Goal: Information Seeking & Learning: Learn about a topic

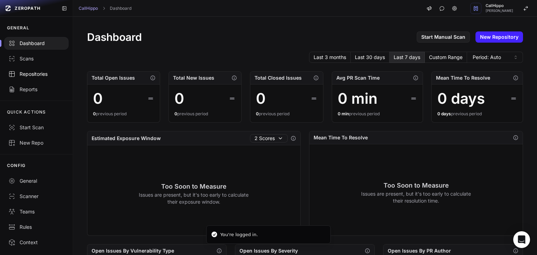
click at [37, 76] on div "Repositories" at bounding box center [36, 74] width 56 height 7
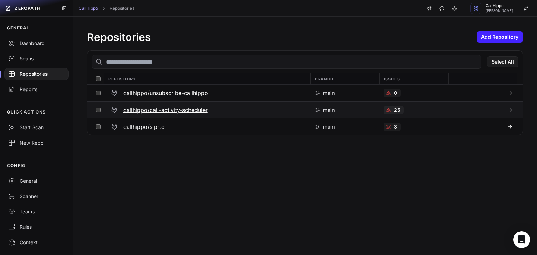
click at [188, 107] on h3 "callhippo/call-activity-scheduler" at bounding box center [165, 110] width 84 height 8
click at [188, 111] on h3 "callhippo/call-activity-scheduler" at bounding box center [165, 110] width 84 height 8
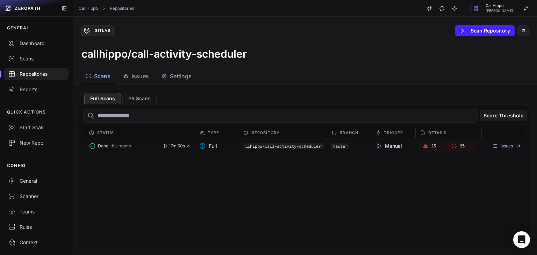
click at [137, 73] on span "Issues" at bounding box center [140, 76] width 17 height 8
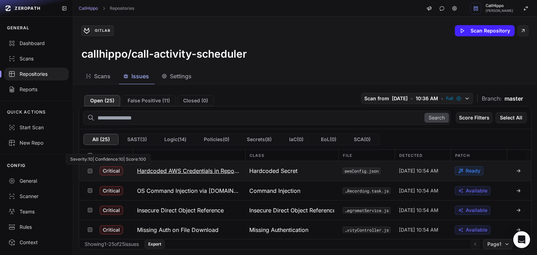
click at [113, 172] on span "Critical" at bounding box center [111, 171] width 23 height 9
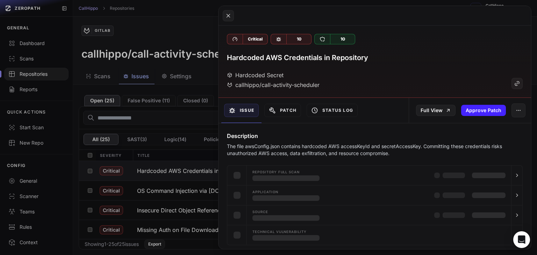
click at [168, 171] on button at bounding box center [268, 127] width 537 height 255
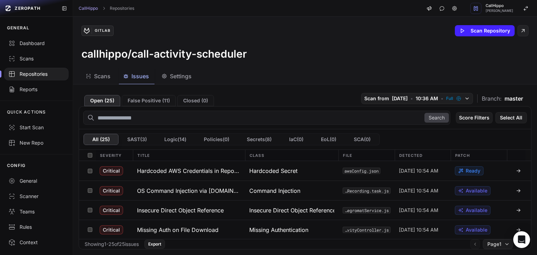
click at [168, 171] on h3 "Hardcoded AWS Credentials in Repository" at bounding box center [189, 171] width 104 height 8
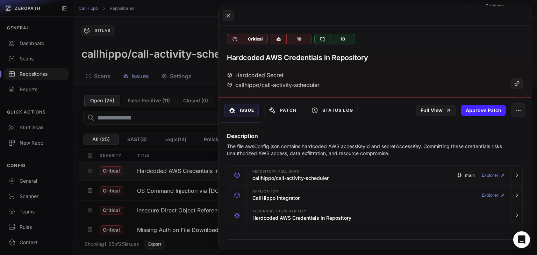
scroll to position [70, 0]
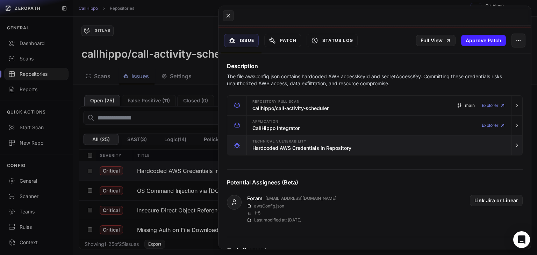
click at [369, 147] on div "Technical Vulnerability Hardcoded AWS Credentials in Repository" at bounding box center [379, 146] width 259 height 20
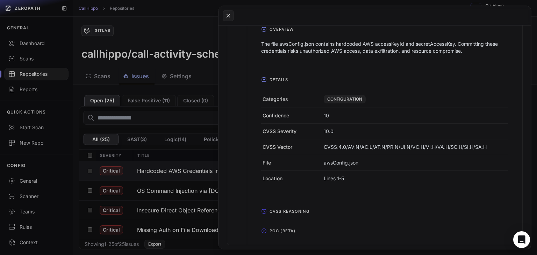
scroll to position [140, 0]
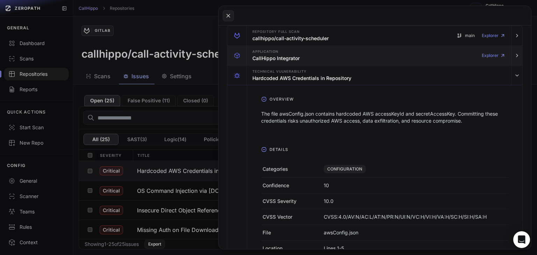
click at [295, 56] on h3 "CallHippo Integrator" at bounding box center [276, 58] width 47 height 7
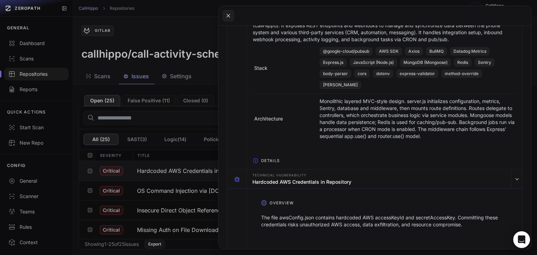
scroll to position [0, 0]
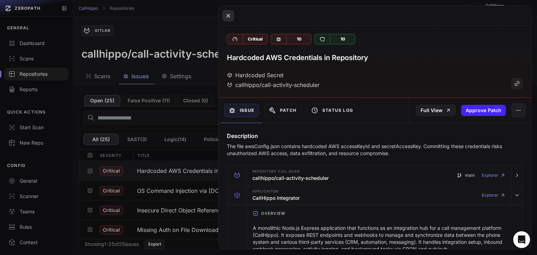
click at [223, 15] on button at bounding box center [228, 15] width 11 height 11
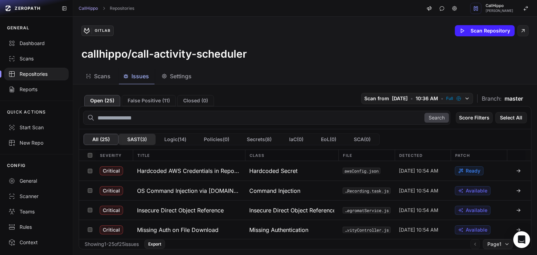
click at [147, 139] on button "SAST ( 3 )" at bounding box center [137, 139] width 37 height 11
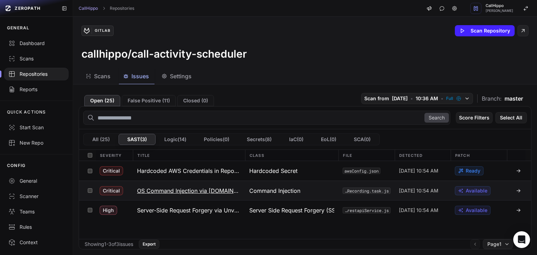
click at [199, 191] on h3 "OS Command Injection via [DOMAIN_NAME]" at bounding box center [189, 191] width 104 height 8
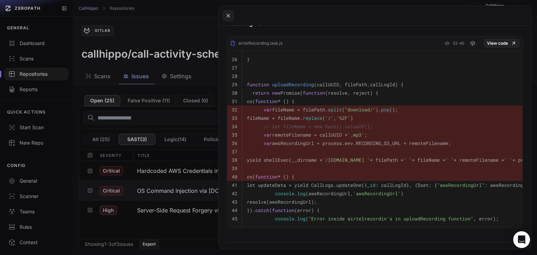
scroll to position [259, 0]
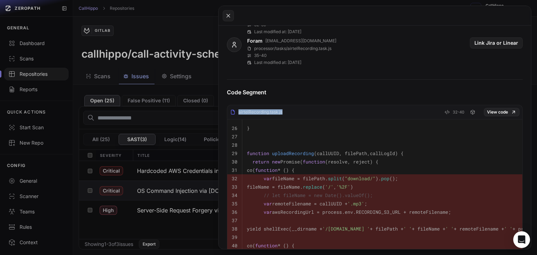
drag, startPoint x: 268, startPoint y: 109, endPoint x: 281, endPoint y: 110, distance: 13.3
click at [281, 110] on div "airtelRecording.task.js 32-40 View code" at bounding box center [374, 114] width 295 height 12
copy div "airtelRecording.task.js"
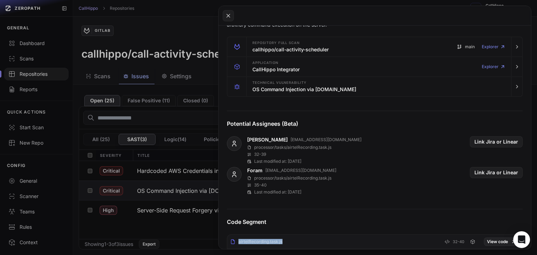
scroll to position [119, 0]
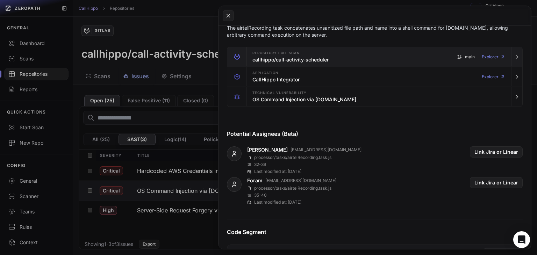
click at [270, 60] on h3 "callhippo/call-activity-scheduler" at bounding box center [291, 59] width 76 height 7
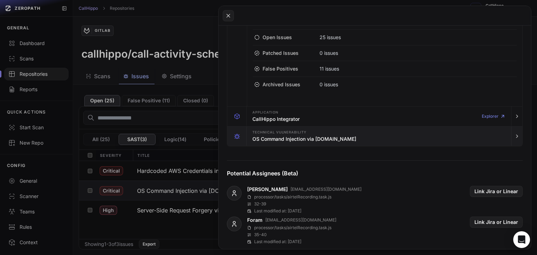
scroll to position [210, 0]
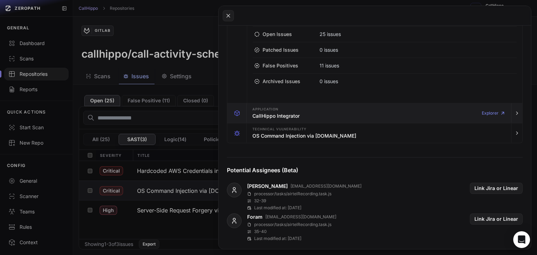
click at [290, 116] on h3 "CallHippo Integrator" at bounding box center [276, 116] width 47 height 7
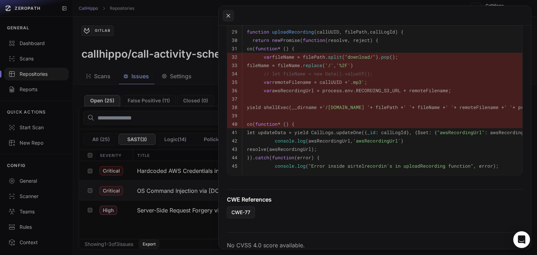
scroll to position [688, 0]
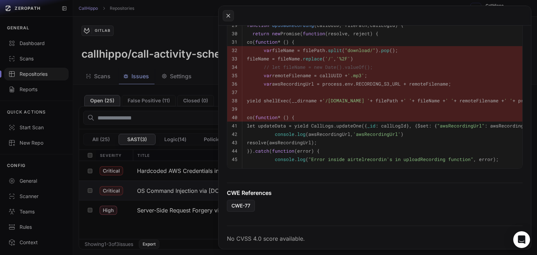
click at [162, 213] on button at bounding box center [268, 127] width 537 height 255
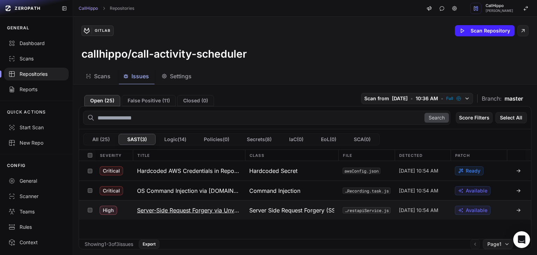
click at [181, 209] on h3 "Server-Side Request Forgery via Unvalidated REST API URL" at bounding box center [189, 210] width 104 height 8
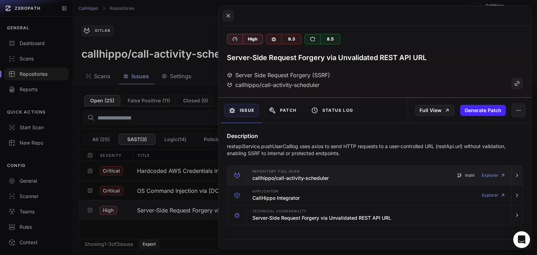
click at [319, 176] on h3 "callhippo/call-activity-scheduler" at bounding box center [291, 178] width 76 height 7
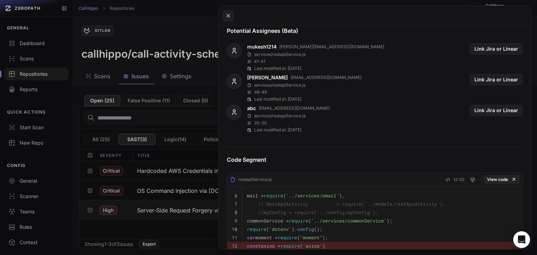
scroll to position [350, 0]
drag, startPoint x: 278, startPoint y: 179, endPoint x: 285, endPoint y: 185, distance: 8.4
click at [285, 185] on div "restapiService.js 12-20 View code" at bounding box center [374, 181] width 295 height 12
copy div "restapiService.js"
click at [168, 140] on button at bounding box center [268, 127] width 537 height 255
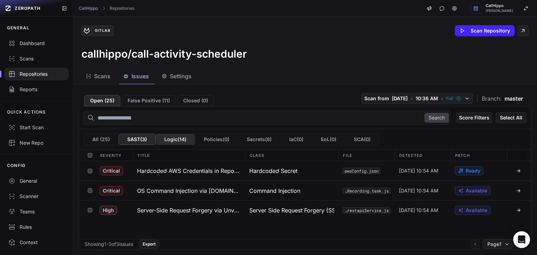
click at [174, 140] on button "Logic ( 14 )" at bounding box center [176, 139] width 40 height 11
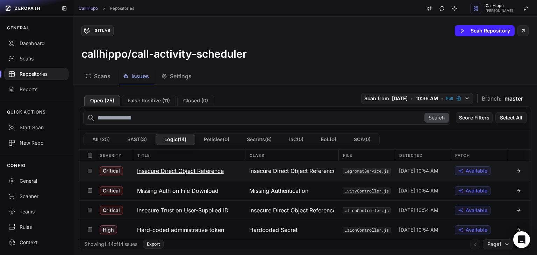
click at [185, 172] on h3 "Insecure Direct Object Reference" at bounding box center [180, 171] width 87 height 8
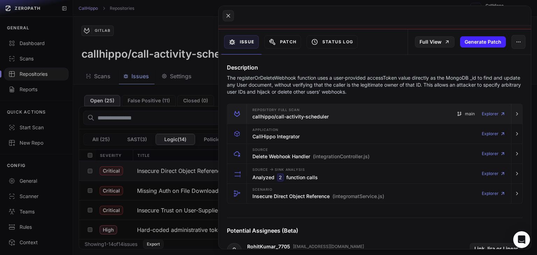
scroll to position [140, 0]
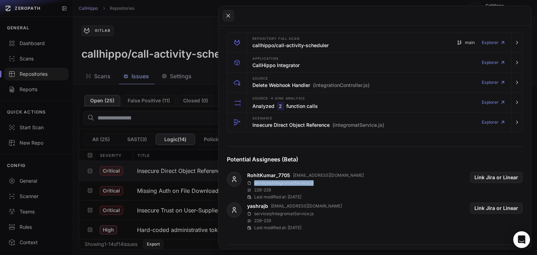
drag, startPoint x: 319, startPoint y: 182, endPoint x: 253, endPoint y: 183, distance: 65.8
click at [253, 183] on div "services/integromatService.js" at bounding box center [305, 183] width 117 height 6
copy p "services/integromatService.js"
click at [177, 187] on button at bounding box center [268, 127] width 537 height 255
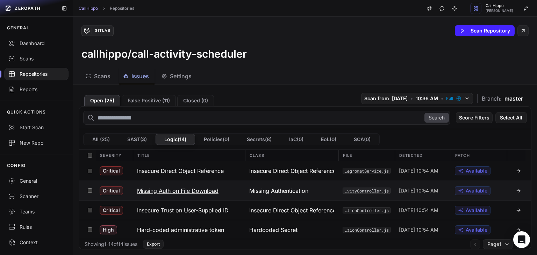
click at [218, 191] on button "Missing Auth on File Download" at bounding box center [189, 190] width 112 height 19
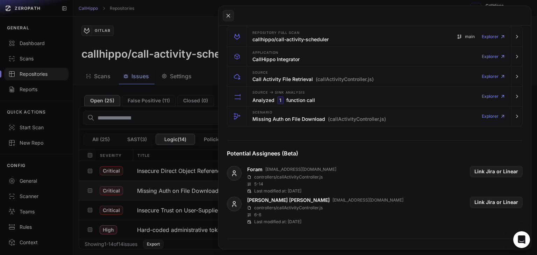
scroll to position [140, 0]
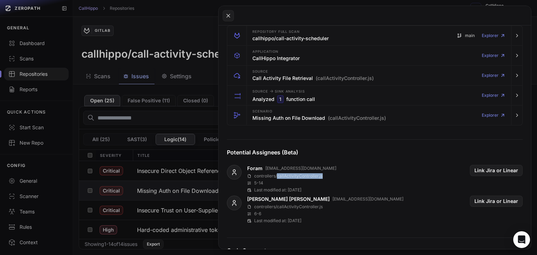
drag, startPoint x: 325, startPoint y: 175, endPoint x: 277, endPoint y: 176, distance: 47.6
click at [277, 176] on div "Foram [EMAIL_ADDRESS][DOMAIN_NAME] controllers/callActivityController.js 5 - 14…" at bounding box center [375, 179] width 296 height 28
copy p "callActivityController.js"
click at [230, 16] on icon at bounding box center [228, 16] width 6 height 8
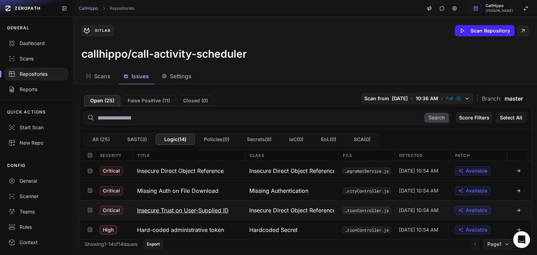
click at [191, 212] on h3 "Insecure Trust on User-Supplied ID" at bounding box center [183, 210] width 92 height 8
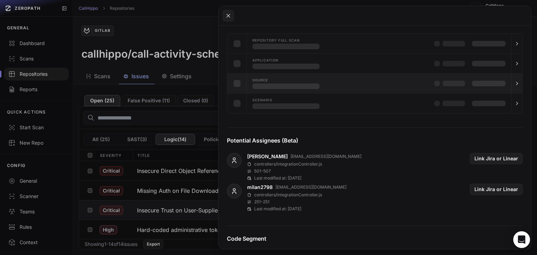
scroll to position [140, 0]
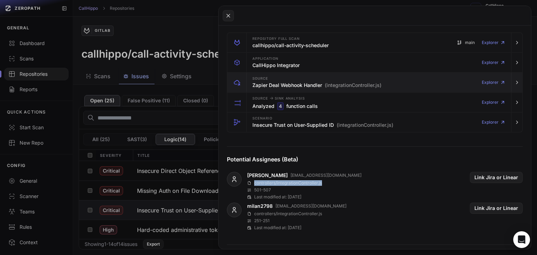
drag, startPoint x: 327, startPoint y: 182, endPoint x: 254, endPoint y: 184, distance: 73.5
click at [254, 184] on div "controllers/integrationController.js" at bounding box center [304, 183] width 114 height 6
copy p "controllers/integrationController.js"
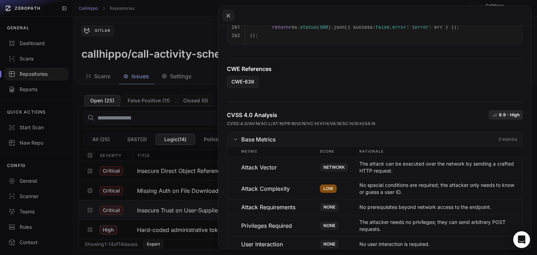
scroll to position [560, 0]
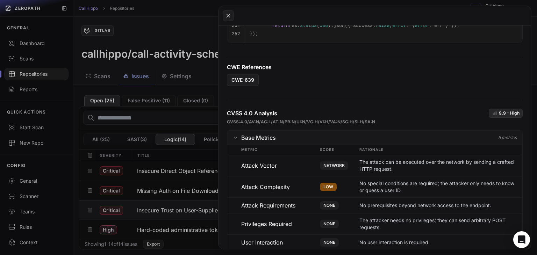
drag, startPoint x: 69, startPoint y: 168, endPoint x: 72, endPoint y: 232, distance: 64.1
click at [72, 232] on button at bounding box center [268, 127] width 537 height 255
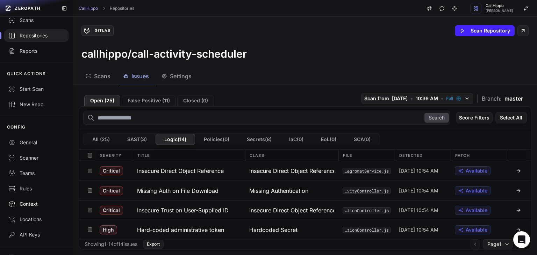
scroll to position [52, 0]
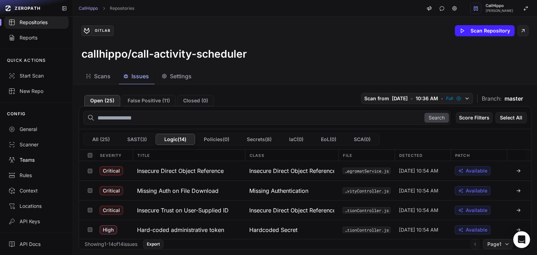
click at [45, 158] on div "Teams" at bounding box center [36, 160] width 56 height 7
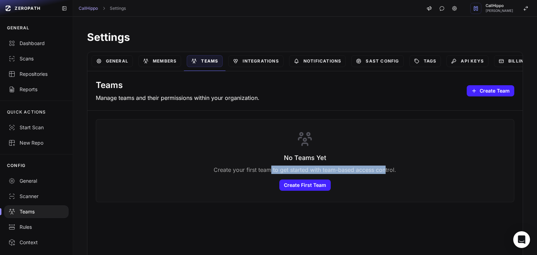
drag, startPoint x: 264, startPoint y: 165, endPoint x: 380, endPoint y: 168, distance: 115.8
click at [380, 168] on p "Create your first team to get started with team-based access control." at bounding box center [305, 170] width 183 height 8
drag, startPoint x: 380, startPoint y: 168, endPoint x: 392, endPoint y: 168, distance: 11.9
click at [389, 168] on p "Create your first team to get started with team-based access control." at bounding box center [305, 170] width 183 height 8
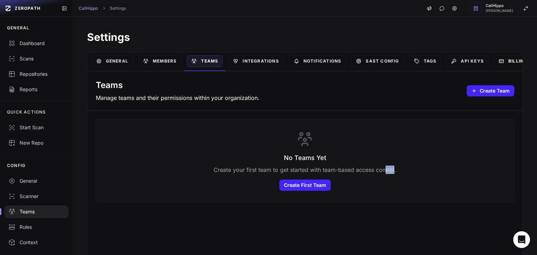
click at [515, 63] on link "Billing" at bounding box center [513, 61] width 38 height 12
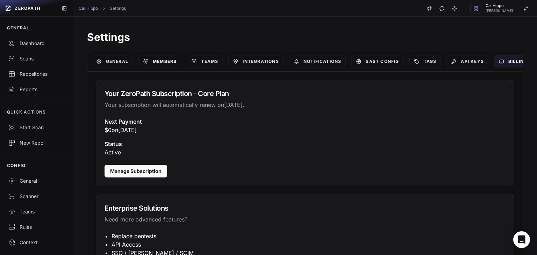
click at [164, 61] on link "Members" at bounding box center [160, 62] width 43 height 12
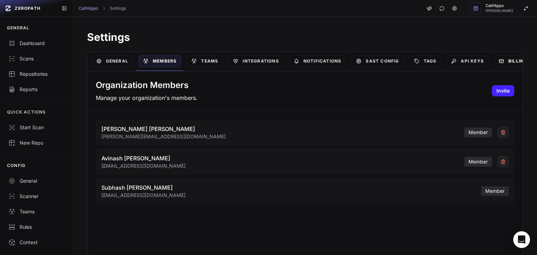
click at [502, 60] on icon at bounding box center [502, 61] width 6 height 6
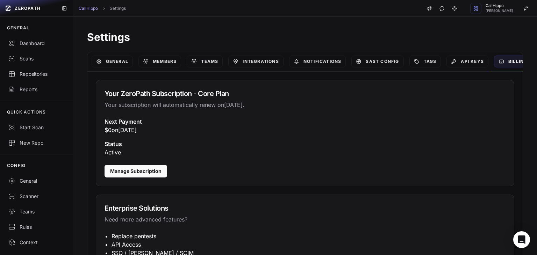
click at [128, 179] on div "Manage Subscription" at bounding box center [305, 175] width 418 height 21
click at [128, 175] on button "Manage Subscription" at bounding box center [136, 171] width 63 height 13
click at [129, 171] on button "Manage Subscription" at bounding box center [136, 171] width 63 height 13
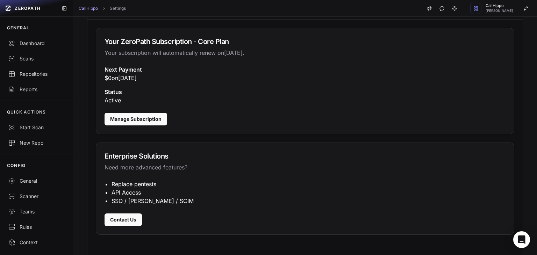
scroll to position [62, 0]
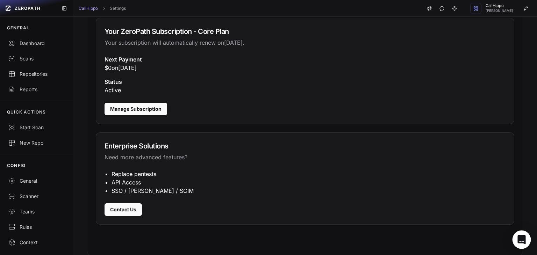
click at [516, 233] on div "Open Intercom Messenger" at bounding box center [522, 240] width 19 height 19
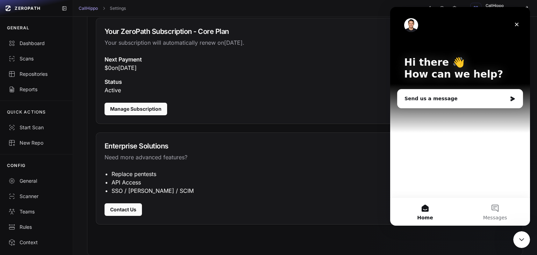
scroll to position [0, 0]
click at [494, 211] on button "Messages" at bounding box center [495, 212] width 70 height 28
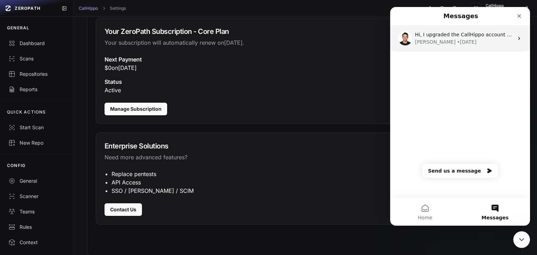
click at [476, 45] on div "Etienne • 4w ago" at bounding box center [464, 41] width 99 height 7
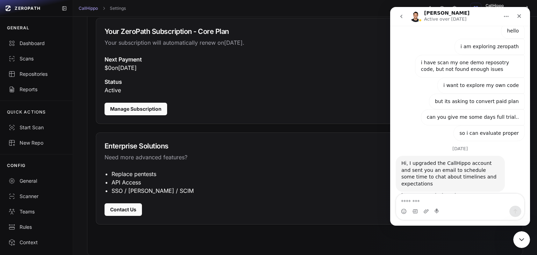
scroll to position [262, 0]
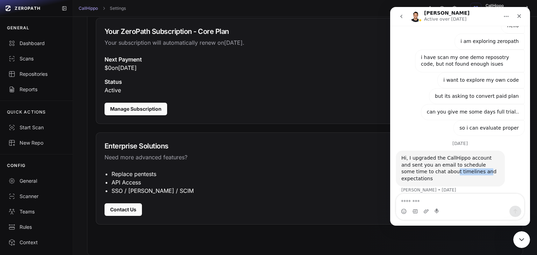
drag, startPoint x: 422, startPoint y: 170, endPoint x: 451, endPoint y: 170, distance: 29.4
click at [451, 170] on div "Hi, I upgraded the CallHippo account and sent you an email to schedule some tim…" at bounding box center [451, 168] width 98 height 27
click at [454, 170] on div "Hi, I upgraded the CallHippo account and sent you an email to schedule some tim…" at bounding box center [451, 168] width 98 height 27
drag, startPoint x: 440, startPoint y: 171, endPoint x: 480, endPoint y: 171, distance: 39.5
click at [480, 171] on div "Hi, I upgraded the CallHippo account and sent you an email to schedule some tim…" at bounding box center [451, 168] width 98 height 27
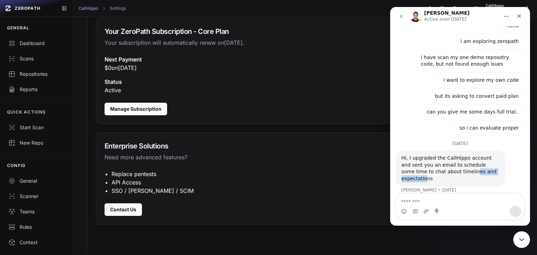
click at [480, 171] on div "Hi, I upgraded the CallHippo account and sent you an email to schedule some tim…" at bounding box center [451, 168] width 98 height 27
click at [428, 205] on textarea "Message…" at bounding box center [460, 200] width 128 height 12
click at [419, 198] on textarea "Message…" at bounding box center [460, 200] width 128 height 12
type textarea "**********"
drag, startPoint x: 487, startPoint y: 199, endPoint x: 321, endPoint y: 205, distance: 165.9
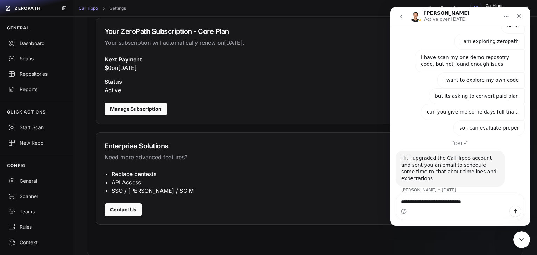
click at [390, 205] on html "**********" at bounding box center [460, 116] width 140 height 219
click at [522, 235] on icon "Close Intercom Messenger" at bounding box center [521, 239] width 8 height 8
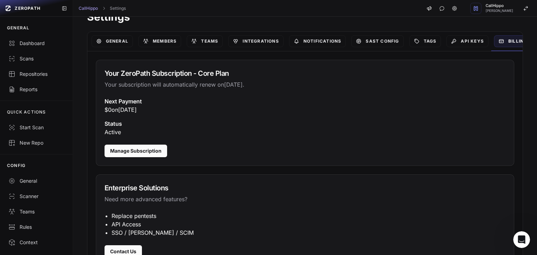
scroll to position [0, 0]
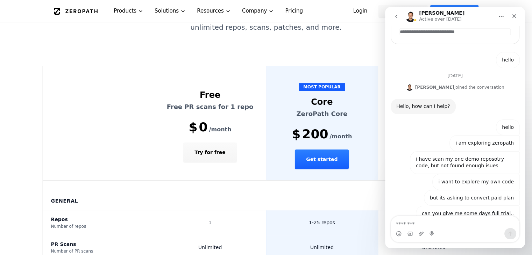
click at [197, 102] on p "Free PR scans for 1 repo" at bounding box center [210, 107] width 95 height 10
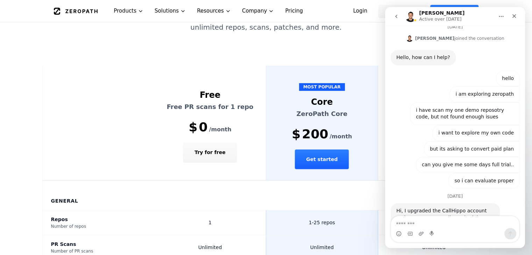
scroll to position [239, 0]
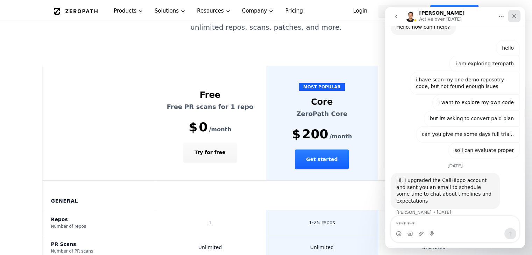
click at [516, 16] on icon "Close" at bounding box center [514, 16] width 6 height 6
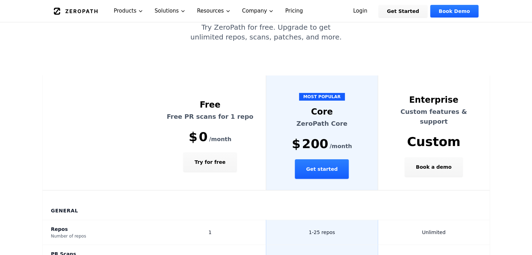
scroll to position [70, 0]
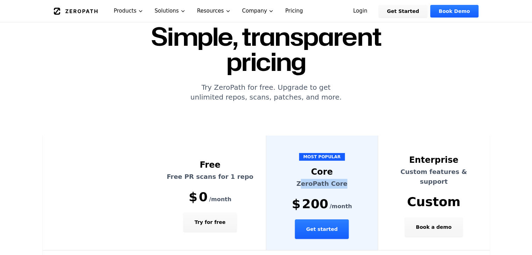
drag, startPoint x: 304, startPoint y: 161, endPoint x: 350, endPoint y: 161, distance: 46.2
click at [350, 179] on p "ZeroPath Core" at bounding box center [322, 184] width 95 height 10
click at [339, 167] on div "Core" at bounding box center [322, 172] width 95 height 11
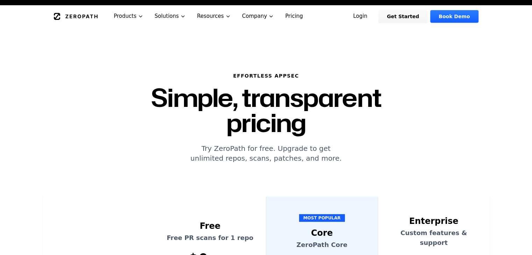
scroll to position [0, 0]
